Goal: Complete application form: Complete application form

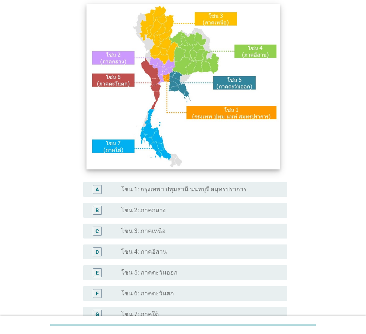
scroll to position [74, 0]
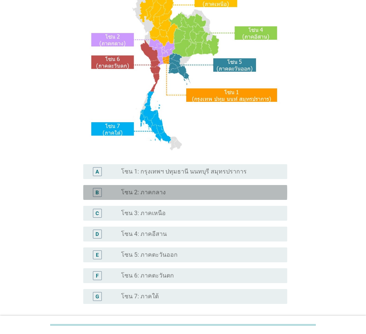
click at [144, 197] on div "B radio_button_unchecked โซน 2: ภาคกลาง" at bounding box center [185, 192] width 204 height 15
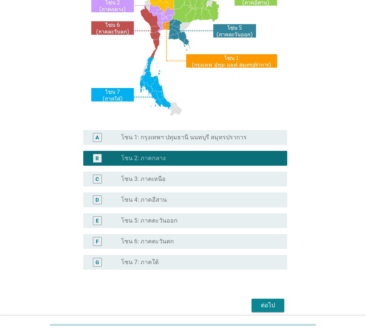
scroll to position [140, 0]
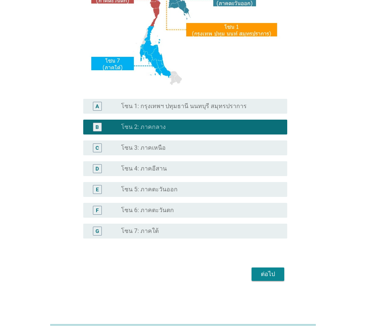
click at [274, 275] on div "ต่อไป" at bounding box center [268, 274] width 21 height 9
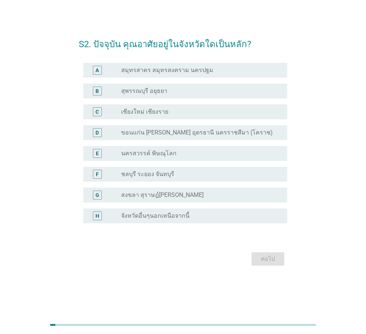
scroll to position [0, 0]
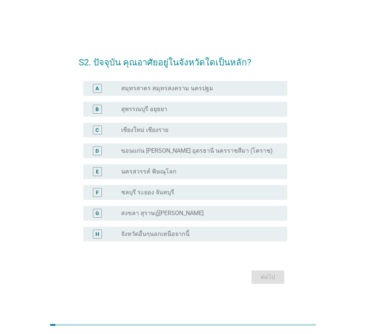
click at [160, 236] on label "จังหวัดอื่นๆนอกเหนือจากนี้" at bounding box center [155, 234] width 68 height 7
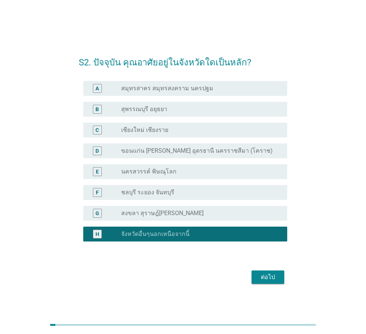
click at [270, 278] on div "ต่อไป" at bounding box center [268, 277] width 21 height 9
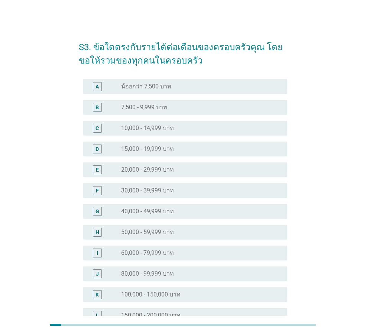
click at [157, 213] on label "40,000 - 49,999 บาท" at bounding box center [147, 211] width 53 height 7
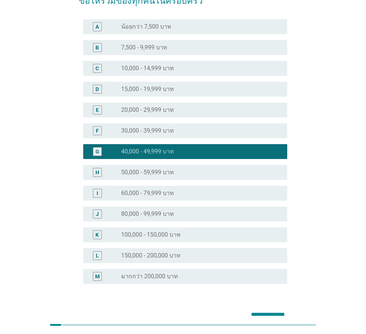
scroll to position [105, 0]
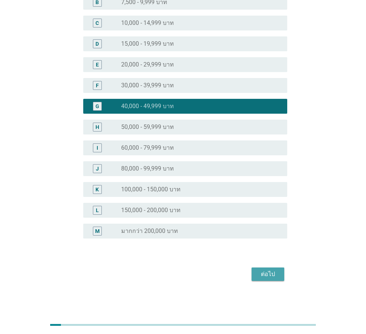
click at [264, 280] on button "ต่อไป" at bounding box center [268, 274] width 33 height 13
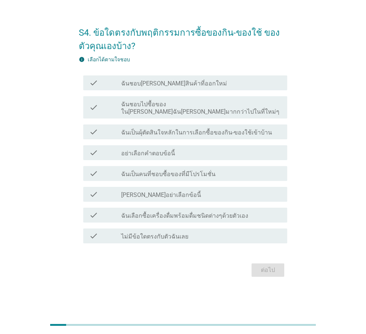
scroll to position [0, 0]
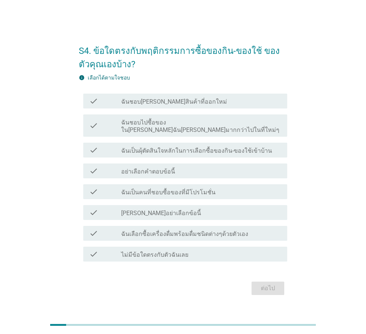
click at [153, 191] on label "ฉันเป็นคนที่ชอบซื้อของที่มีโปรโมชั่น" at bounding box center [168, 192] width 94 height 7
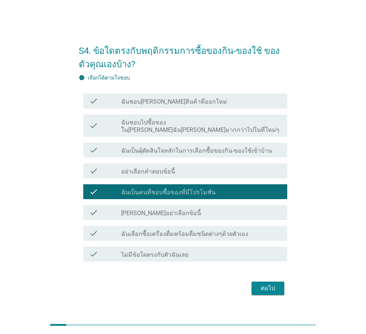
click at [270, 285] on div "ต่อไป" at bounding box center [268, 288] width 21 height 9
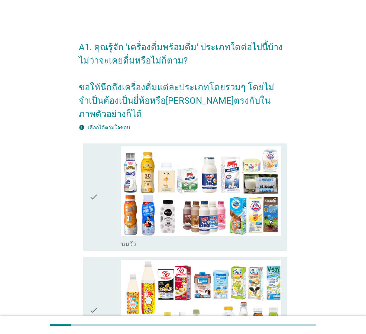
scroll to position [74, 0]
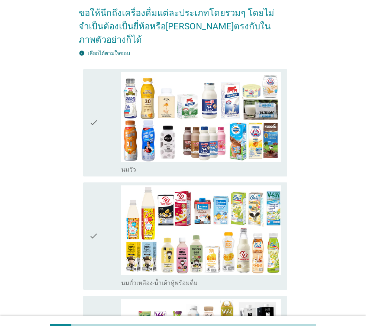
click at [95, 114] on icon "check" at bounding box center [93, 123] width 9 height 102
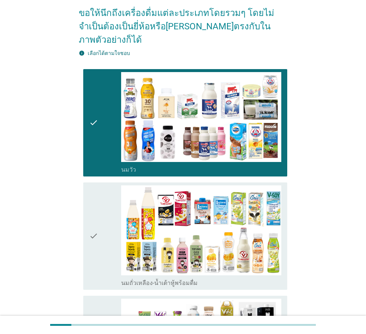
click at [100, 216] on div "check" at bounding box center [105, 237] width 32 height 102
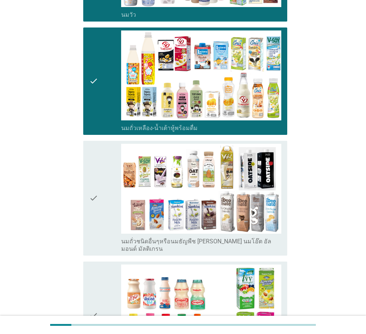
scroll to position [260, 0]
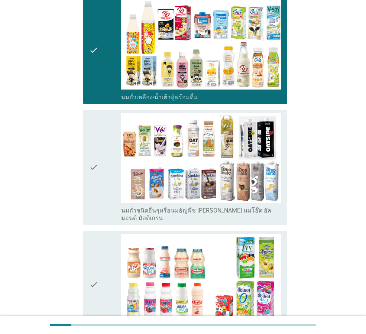
click at [90, 165] on icon "check" at bounding box center [93, 167] width 9 height 109
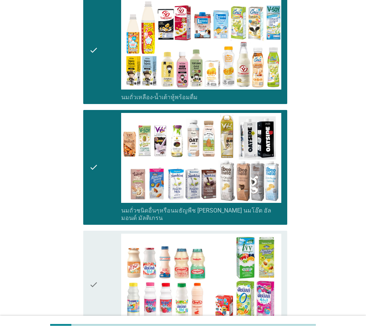
click at [108, 242] on div "check" at bounding box center [105, 285] width 32 height 102
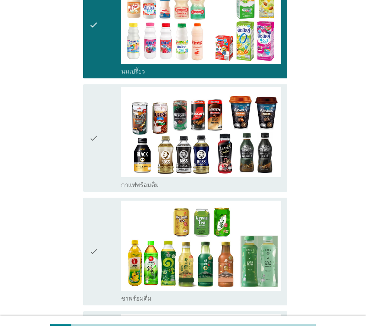
scroll to position [521, 0]
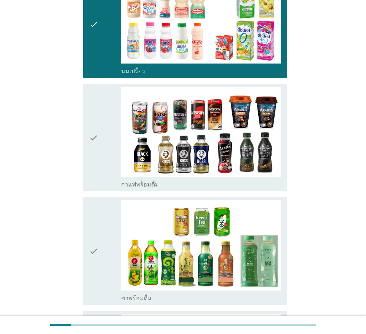
click at [103, 132] on div "check" at bounding box center [105, 138] width 32 height 102
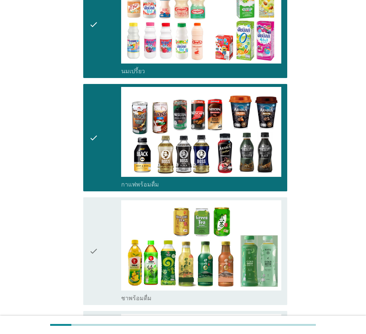
click at [93, 220] on icon "check" at bounding box center [93, 251] width 9 height 102
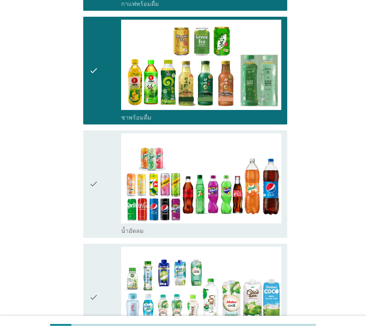
scroll to position [707, 0]
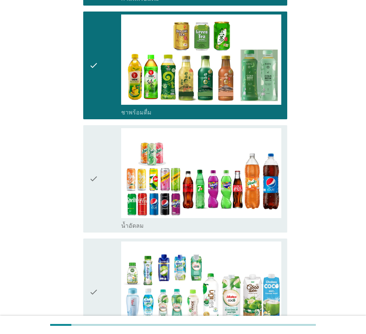
click at [101, 176] on div "check" at bounding box center [105, 179] width 32 height 102
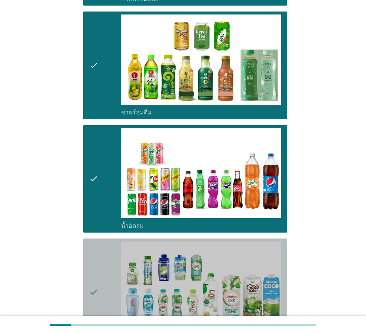
click at [96, 256] on icon "check" at bounding box center [93, 293] width 9 height 102
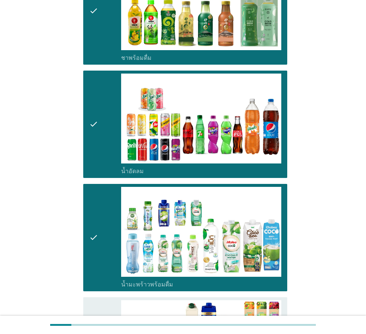
scroll to position [967, 0]
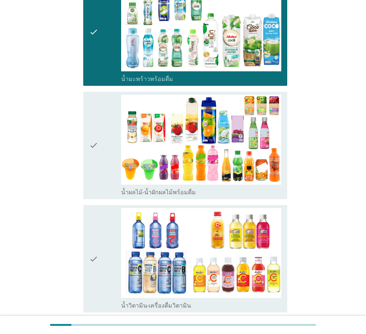
click at [96, 123] on icon "check" at bounding box center [93, 146] width 9 height 102
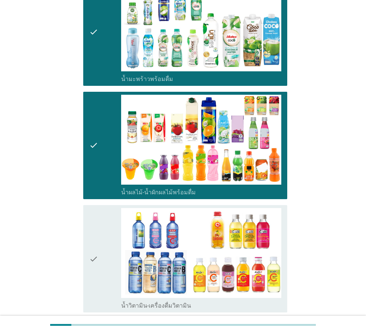
click at [87, 212] on div "check check_box_outline_blank น้ำวิตามิน-เครื่องดื่มวิตามิน" at bounding box center [185, 258] width 204 height 107
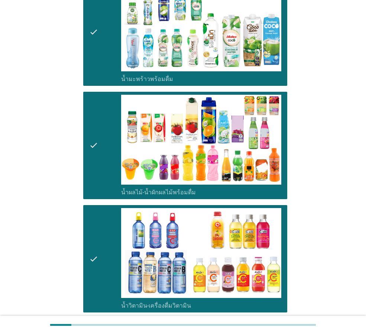
scroll to position [1116, 0]
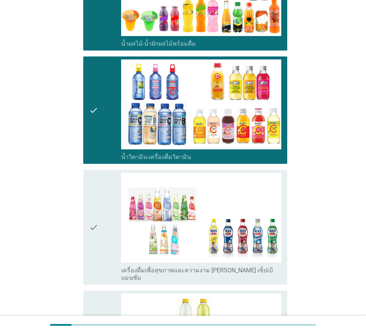
click at [86, 190] on div "check check_box_outline_blank เครื่องดื่มเพื่อสุขภาพและความงาม [PERSON_NAME] เซ…" at bounding box center [185, 227] width 204 height 115
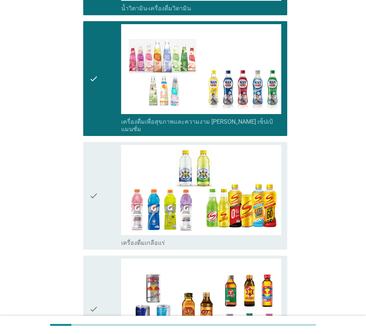
click at [95, 178] on icon "check" at bounding box center [93, 196] width 9 height 102
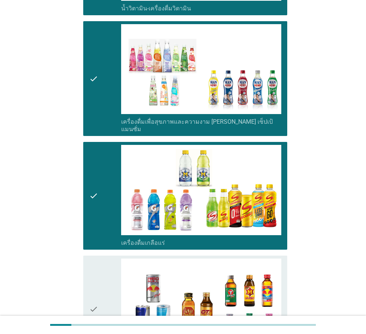
scroll to position [1413, 0]
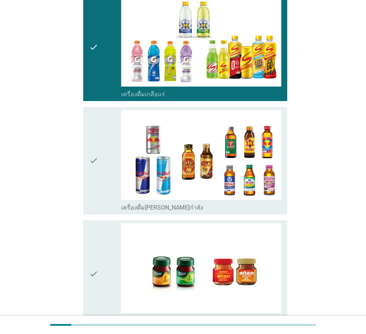
click at [103, 162] on div "check" at bounding box center [105, 161] width 32 height 102
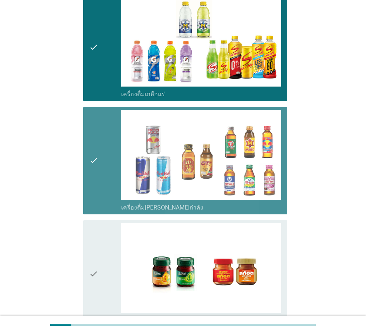
click at [99, 234] on div "check" at bounding box center [105, 274] width 32 height 102
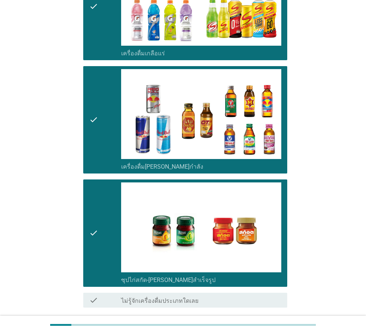
scroll to position [1486, 0]
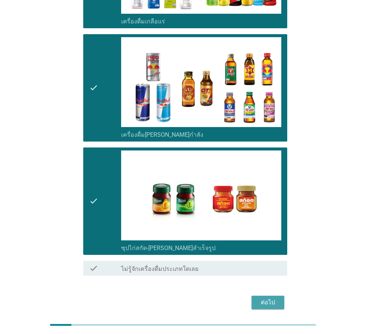
click at [272, 298] on div "ต่อไป" at bounding box center [268, 302] width 21 height 9
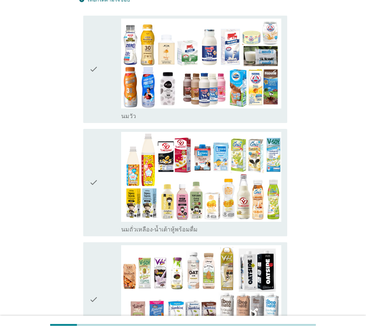
scroll to position [149, 0]
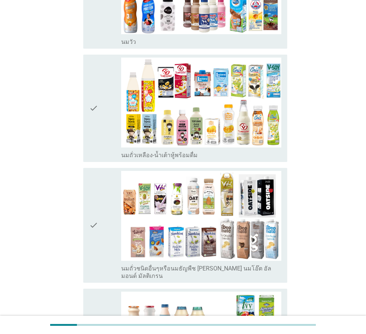
click at [89, 112] on div "check check_box_outline_blank นมถั่วเหลือง-น้ำเต้าหู้พร้อมดื่ม" at bounding box center [185, 108] width 204 height 107
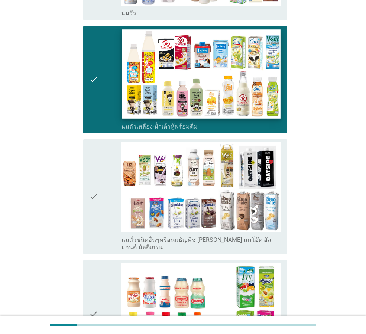
scroll to position [335, 0]
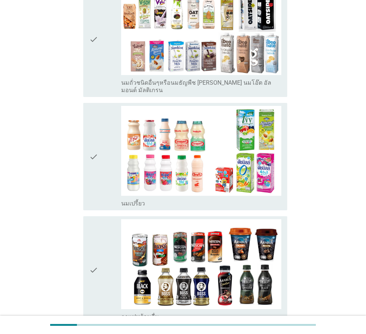
click at [92, 113] on icon "check" at bounding box center [93, 157] width 9 height 102
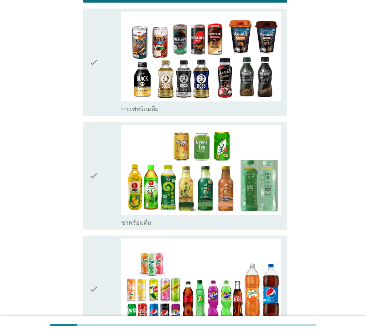
scroll to position [558, 0]
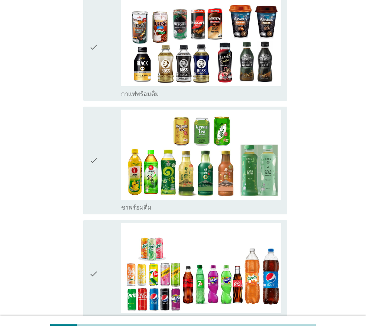
click at [92, 118] on icon "check" at bounding box center [93, 161] width 9 height 102
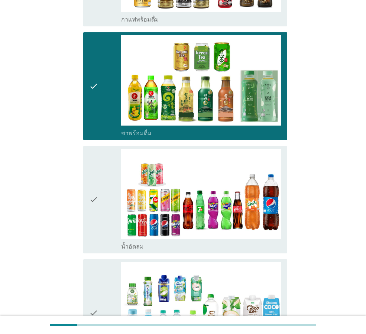
click at [92, 149] on icon "check" at bounding box center [93, 200] width 9 height 102
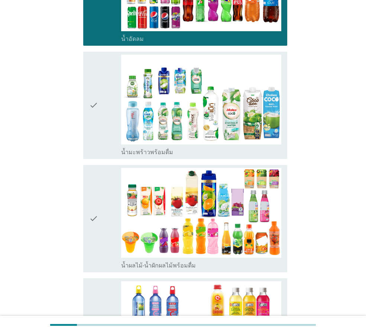
scroll to position [855, 0]
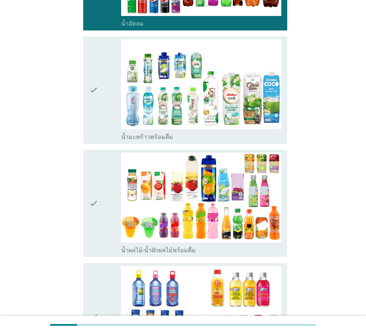
click at [99, 89] on div "check" at bounding box center [105, 90] width 32 height 102
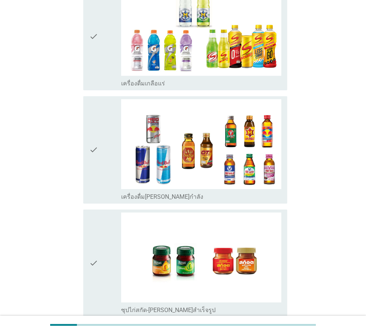
scroll to position [1376, 0]
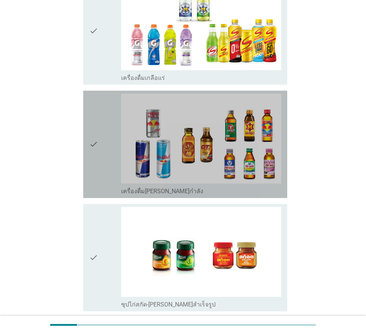
click at [93, 136] on icon "check" at bounding box center [93, 145] width 9 height 102
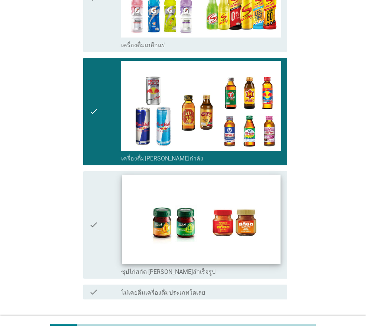
scroll to position [1432, 0]
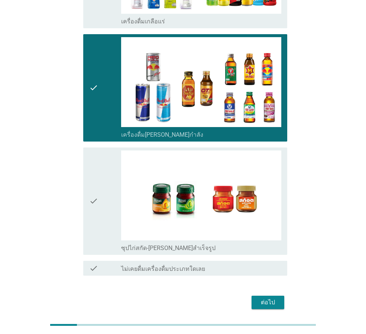
click at [275, 298] on div "ต่อไป" at bounding box center [268, 302] width 21 height 9
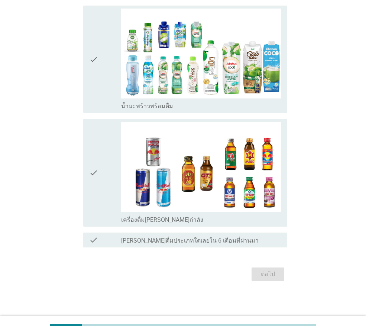
scroll to position [0, 0]
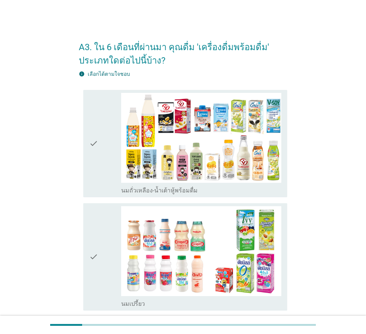
click at [96, 122] on icon "check" at bounding box center [93, 144] width 9 height 102
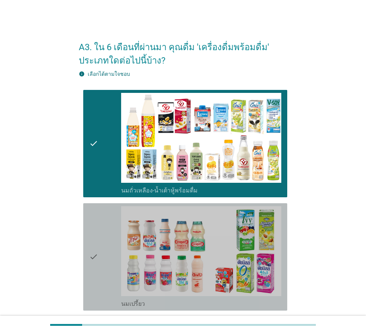
click at [88, 216] on div "check check_box นมเปรี้ยว" at bounding box center [185, 256] width 204 height 107
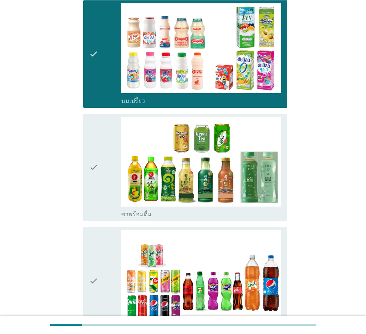
scroll to position [260, 0]
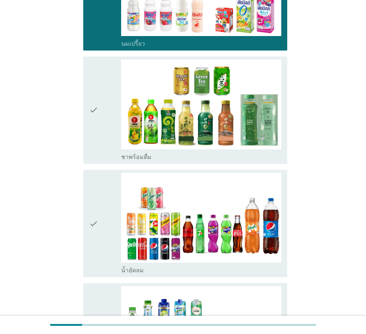
click at [94, 118] on icon "check" at bounding box center [93, 110] width 9 height 102
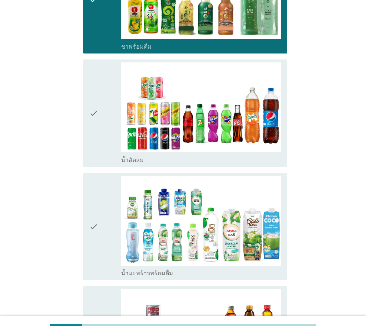
scroll to position [372, 0]
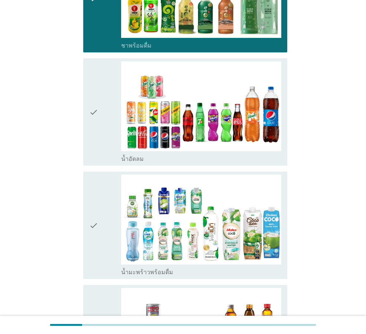
click at [95, 128] on icon "check" at bounding box center [93, 112] width 9 height 102
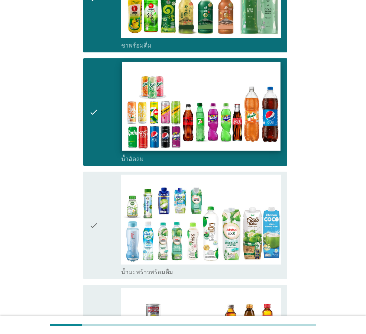
scroll to position [521, 0]
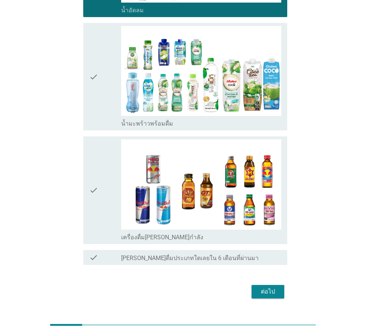
click at [110, 194] on div "check" at bounding box center [105, 190] width 32 height 102
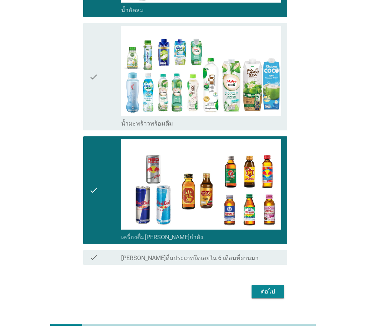
click at [268, 290] on div "ต่อไป" at bounding box center [268, 291] width 21 height 9
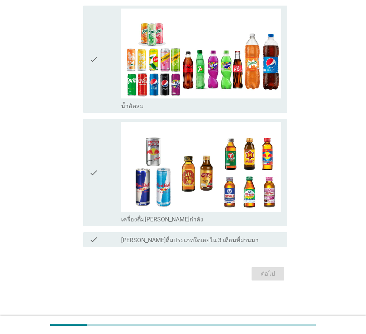
scroll to position [0, 0]
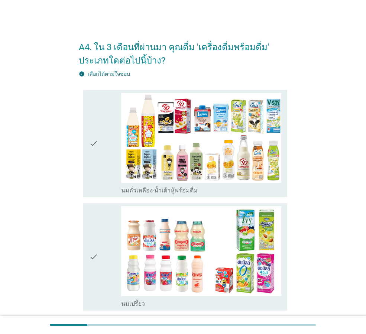
click at [106, 157] on div "check" at bounding box center [105, 144] width 32 height 102
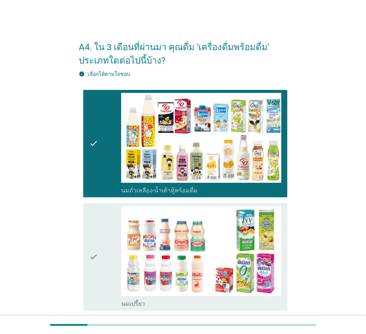
click at [92, 228] on icon "check" at bounding box center [93, 257] width 9 height 102
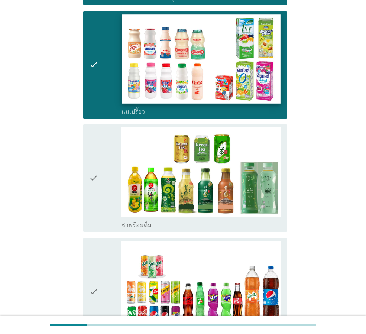
scroll to position [260, 0]
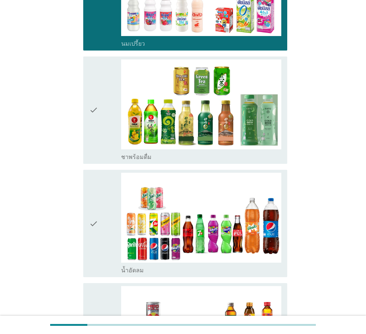
click at [86, 126] on div "check check_box ชาพร้อมดื่ม" at bounding box center [185, 110] width 204 height 107
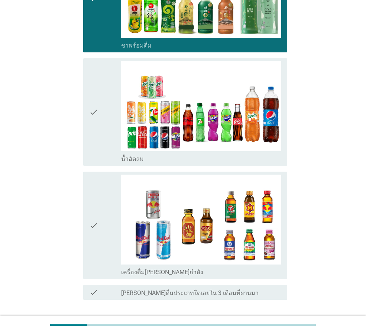
click at [93, 151] on icon "check" at bounding box center [93, 112] width 9 height 102
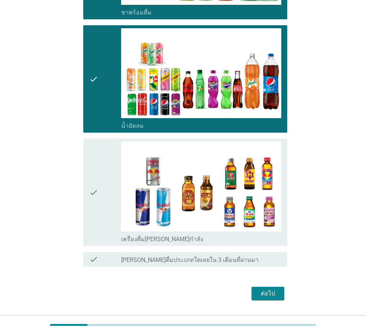
scroll to position [425, 0]
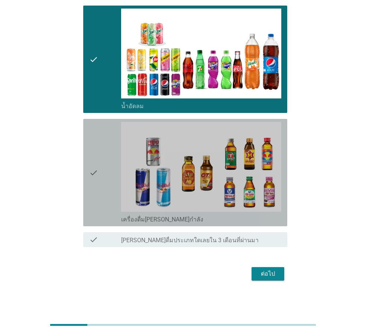
click at [100, 190] on div "check" at bounding box center [105, 173] width 32 height 102
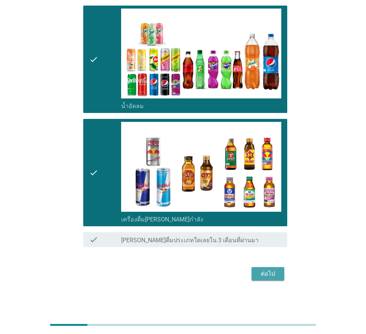
click at [273, 273] on div "ต่อไป" at bounding box center [268, 274] width 21 height 9
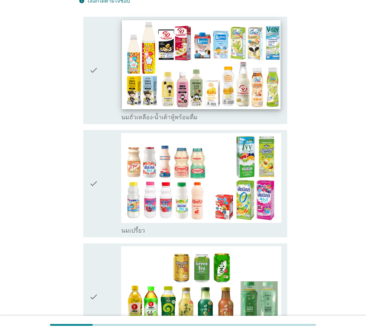
scroll to position [74, 0]
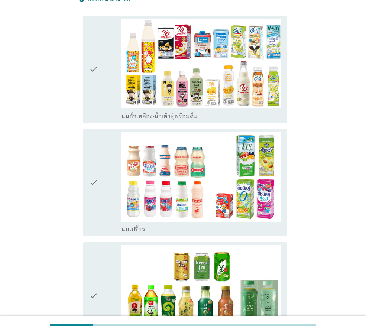
click at [103, 150] on div "check" at bounding box center [105, 183] width 32 height 102
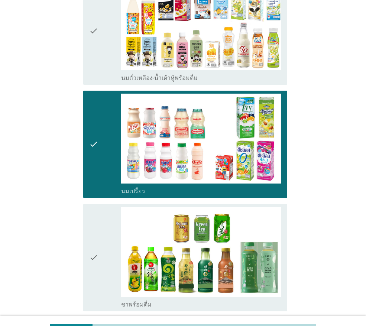
scroll to position [223, 0]
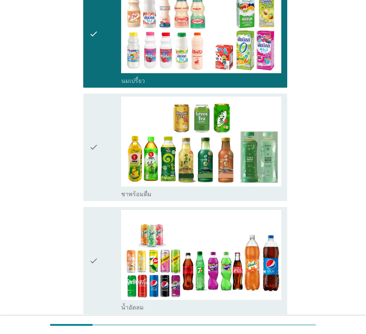
click at [93, 49] on icon "check" at bounding box center [93, 34] width 9 height 102
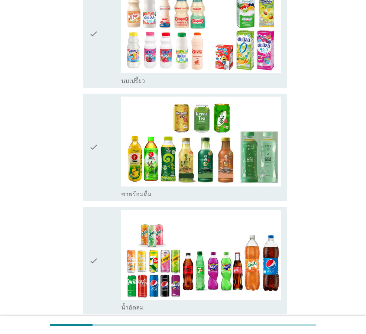
click at [110, 126] on div "check" at bounding box center [105, 148] width 32 height 102
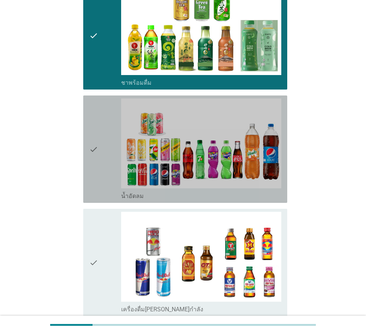
click at [101, 144] on div "check" at bounding box center [105, 150] width 32 height 102
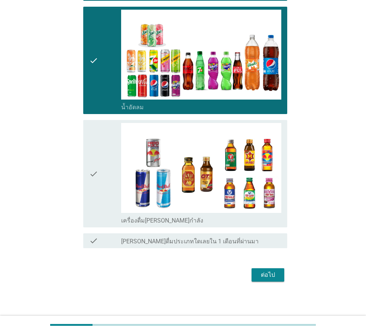
scroll to position [425, 0]
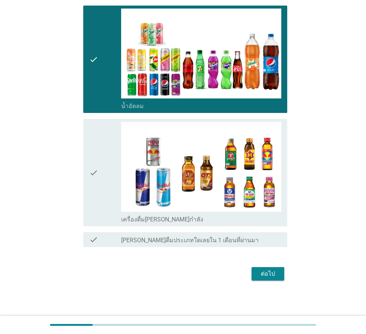
click at [108, 180] on div "check" at bounding box center [105, 173] width 32 height 102
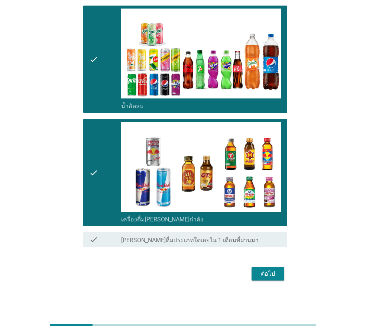
click at [261, 271] on div "ต่อไป" at bounding box center [268, 274] width 21 height 9
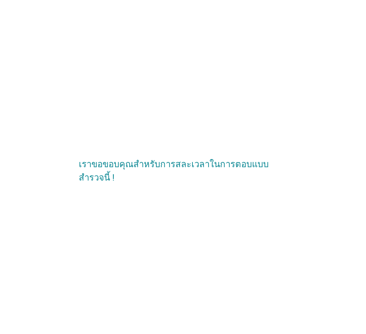
scroll to position [0, 0]
